Goal: Navigation & Orientation: Find specific page/section

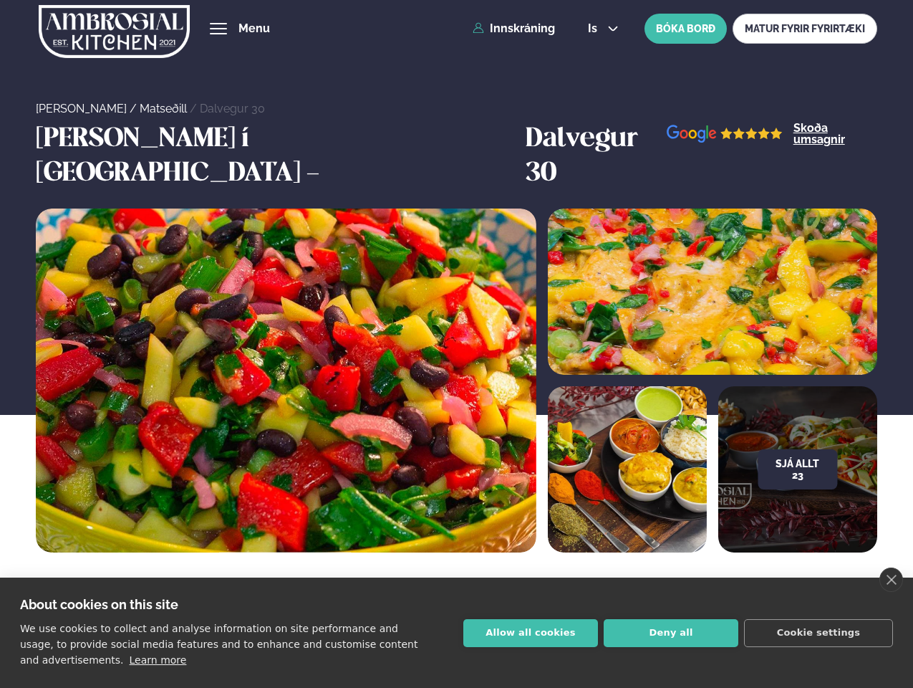
click at [891, 580] on link "close" at bounding box center [892, 579] width 24 height 24
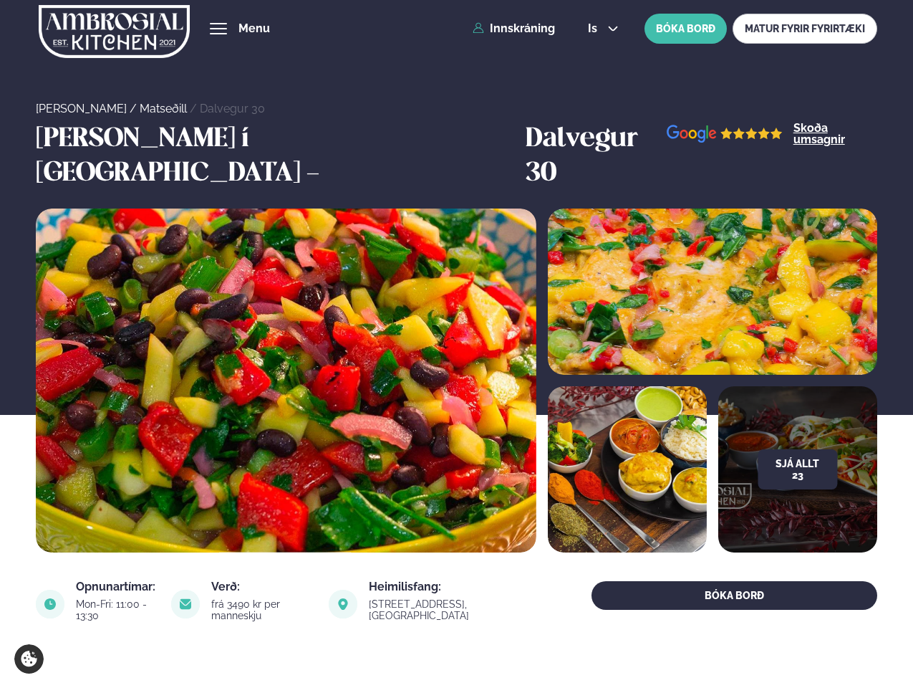
click at [218, 29] on span "hamburger" at bounding box center [218, 28] width 13 height 13
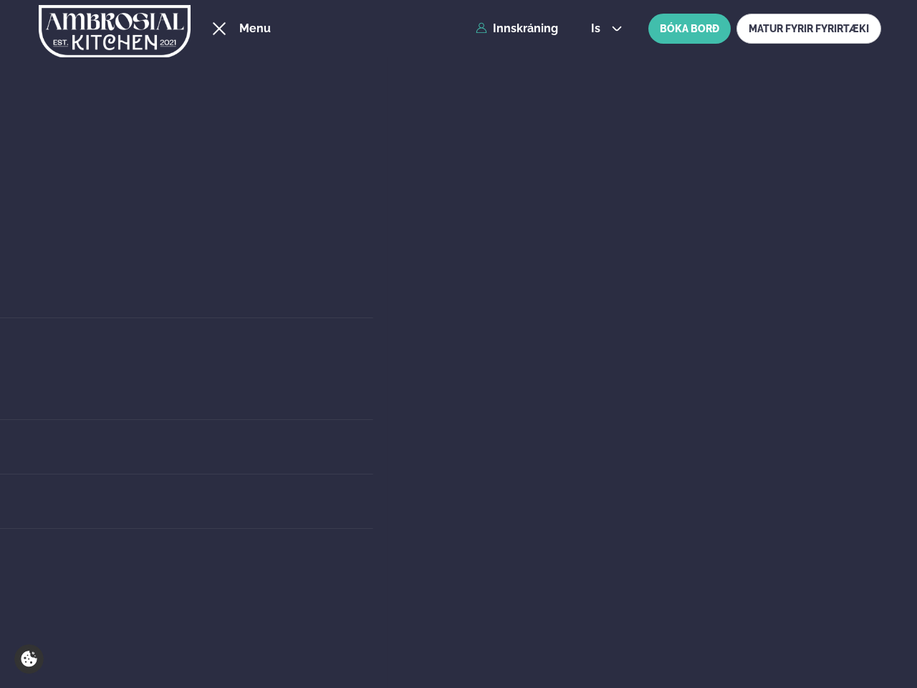
click at [602, 29] on span "is" at bounding box center [598, 28] width 14 height 11
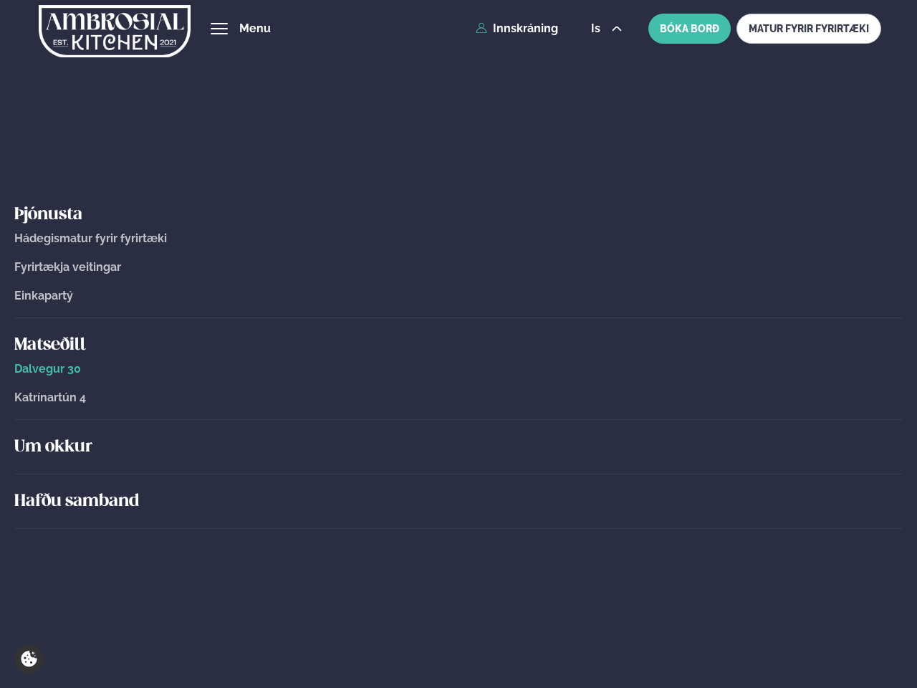
click at [797, 449] on button "Sjá allt 23" at bounding box center [801, 469] width 80 height 40
